Goal: Use online tool/utility

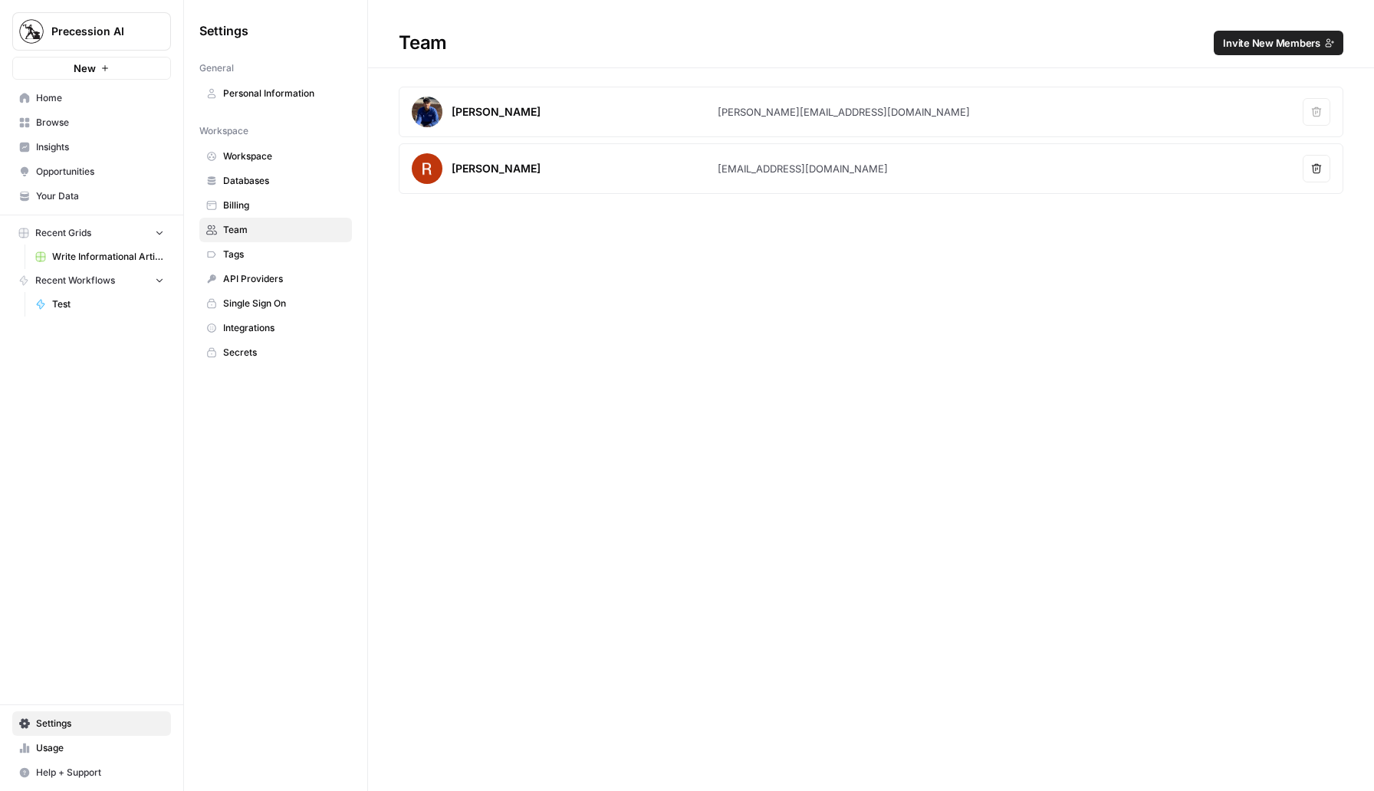
click at [73, 251] on span "Write Informational Article" at bounding box center [108, 257] width 112 height 14
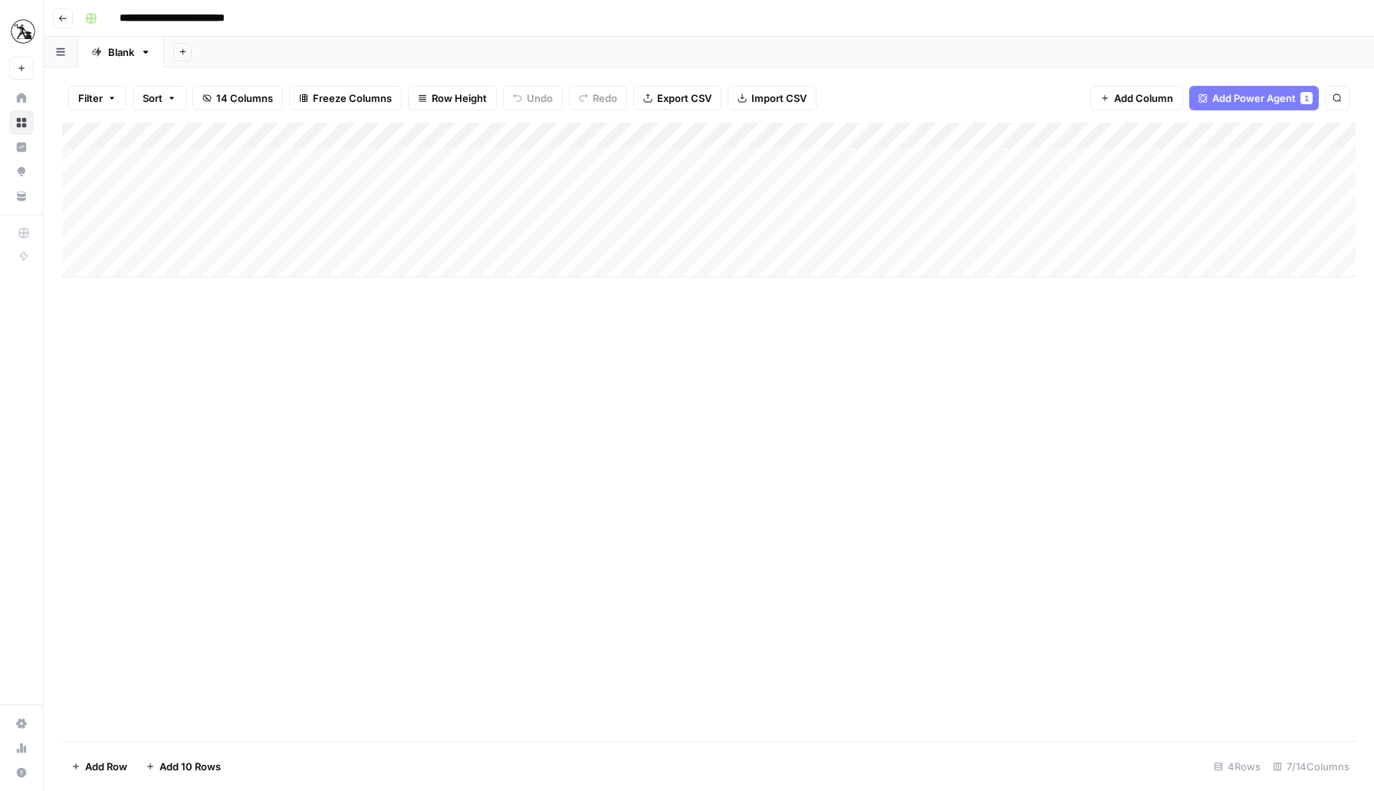
click at [226, 163] on div "Add Column" at bounding box center [708, 200] width 1293 height 155
click at [1263, 101] on span "Add Power Agent" at bounding box center [1254, 97] width 84 height 15
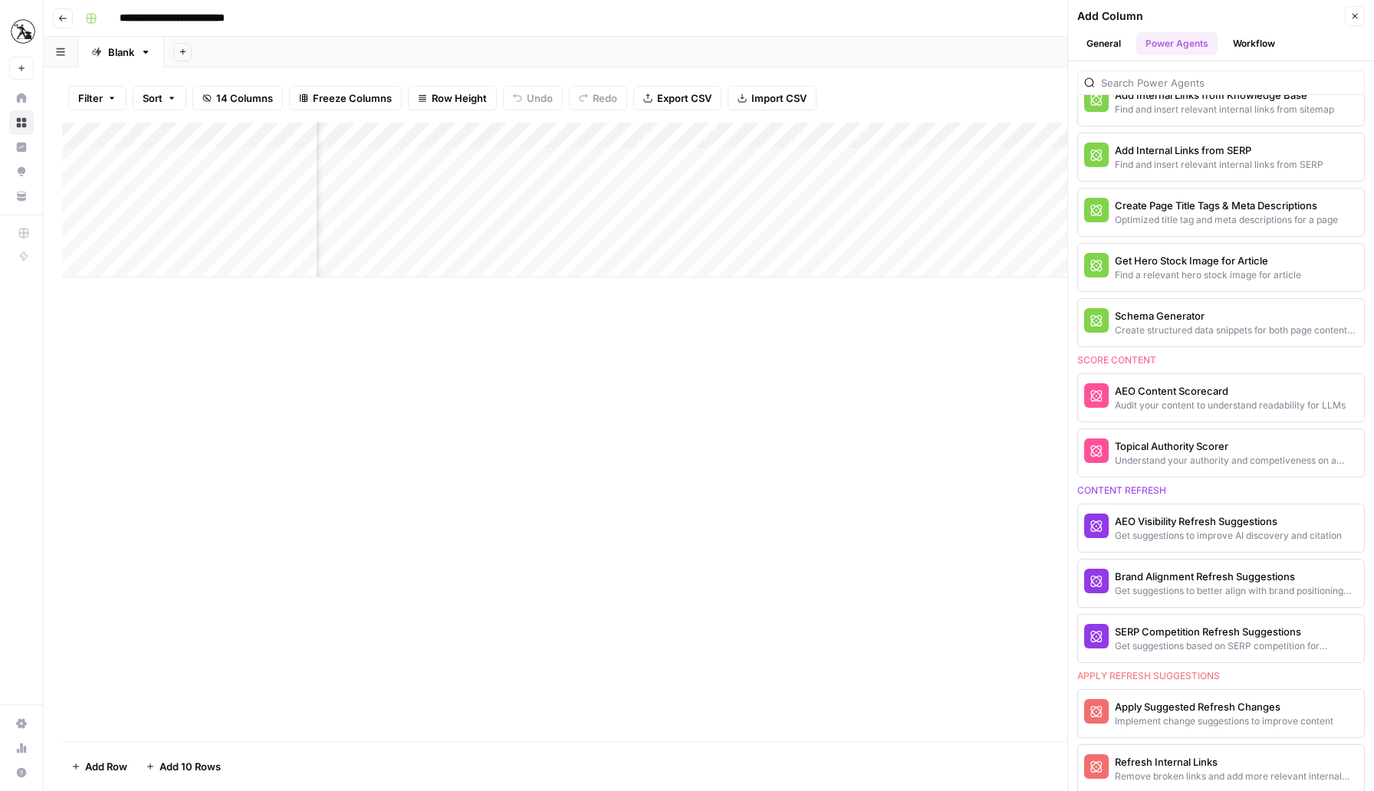
scroll to position [608, 0]
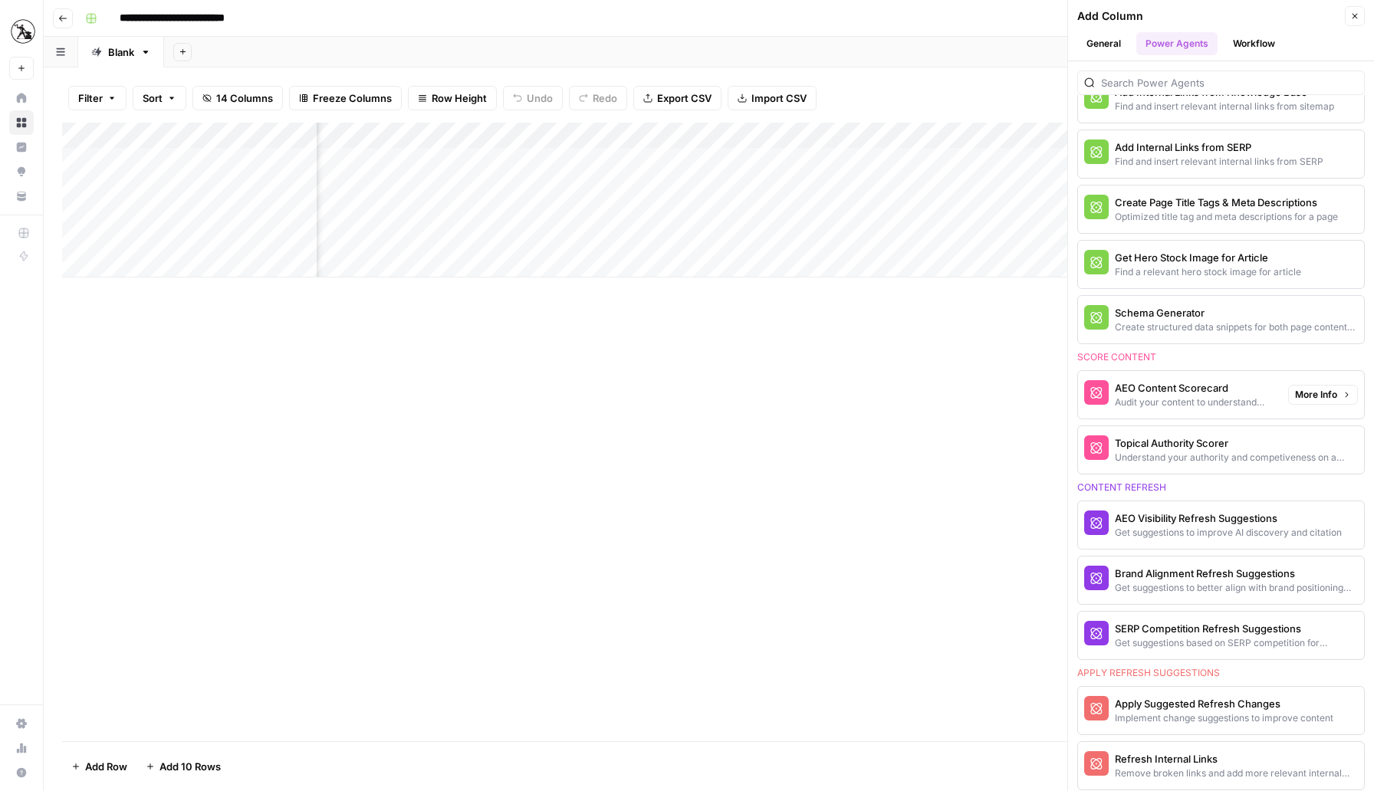
click at [1232, 400] on div "Audit your content to understand readability for LLMs" at bounding box center [1195, 403] width 161 height 14
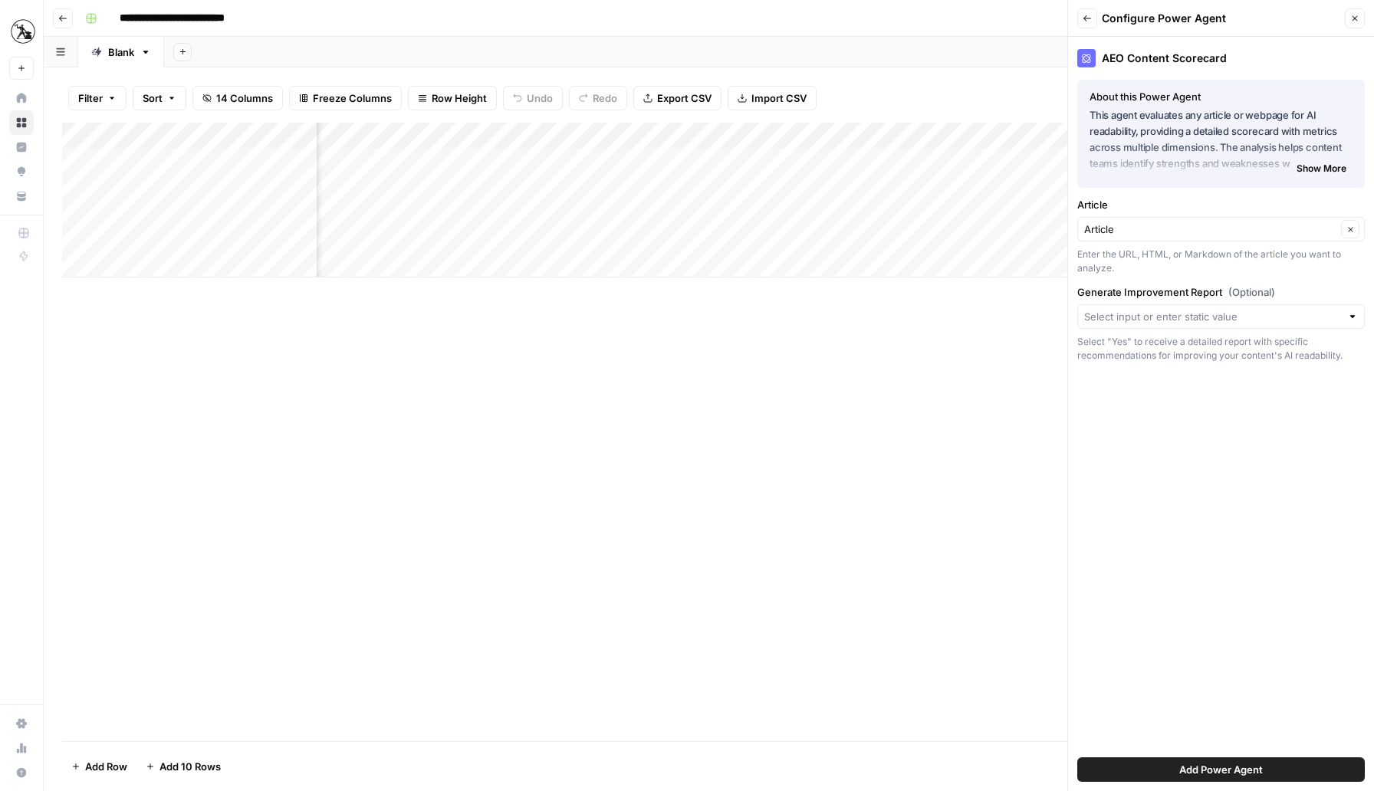
click at [1316, 174] on span "Show More" at bounding box center [1321, 169] width 50 height 14
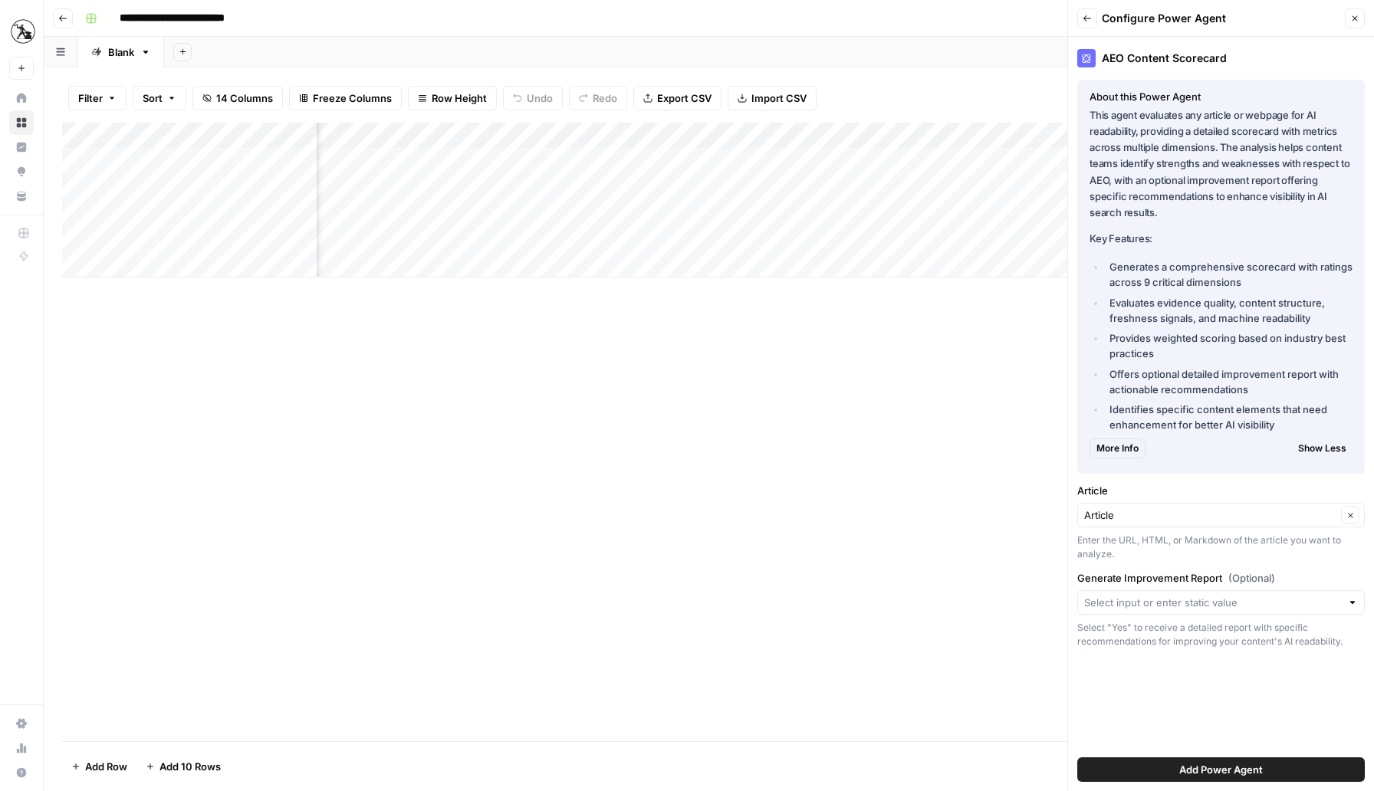
click at [1089, 25] on button "Back" at bounding box center [1087, 18] width 20 height 20
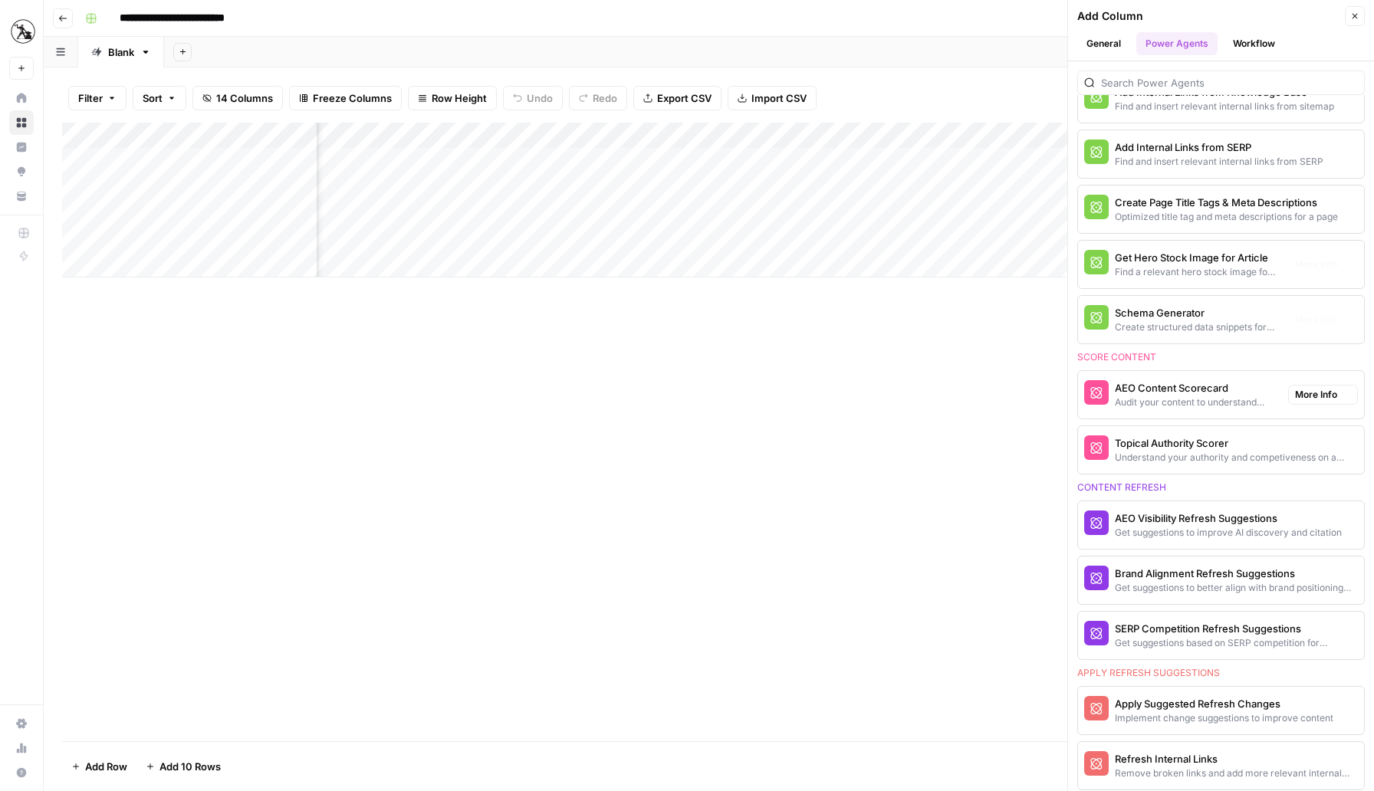
scroll to position [753, 0]
